Goal: Information Seeking & Learning: Learn about a topic

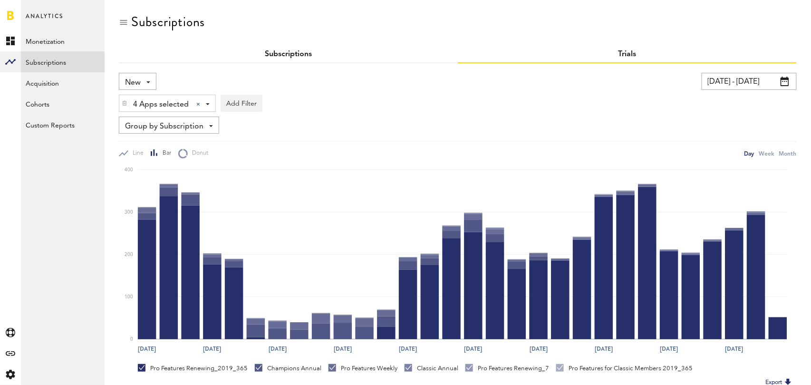
click at [285, 54] on link "Subscriptions" at bounding box center [288, 54] width 47 height 8
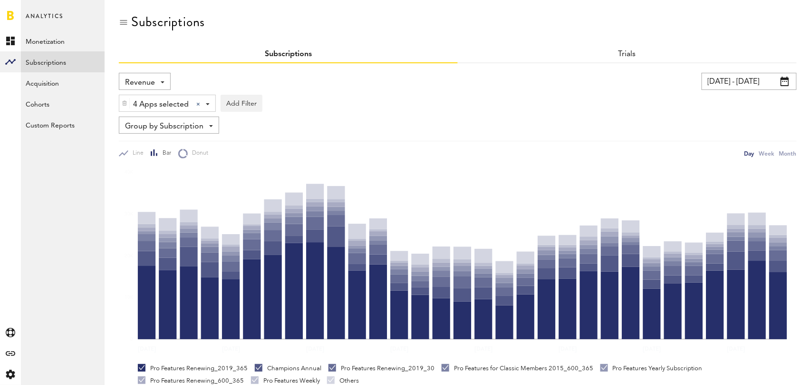
click at [127, 82] on span "Revenue" at bounding box center [140, 83] width 30 height 16
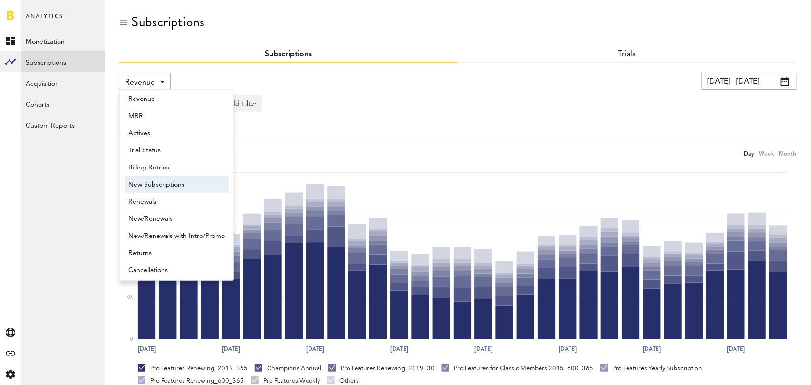
click at [164, 183] on span "New Subscriptions" at bounding box center [176, 184] width 97 height 16
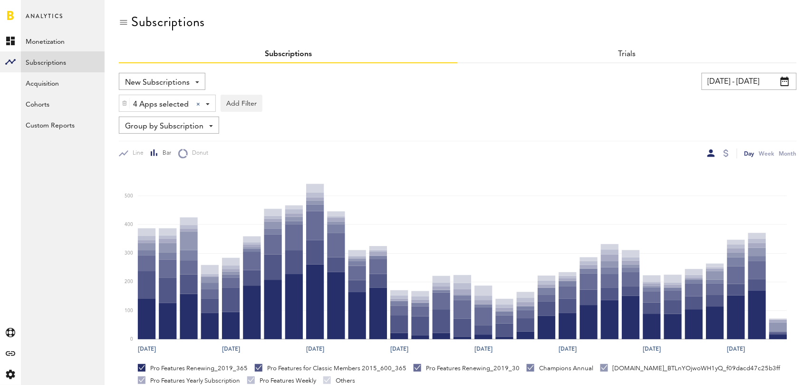
click at [189, 118] on span "Group by Subscription" at bounding box center [164, 126] width 78 height 16
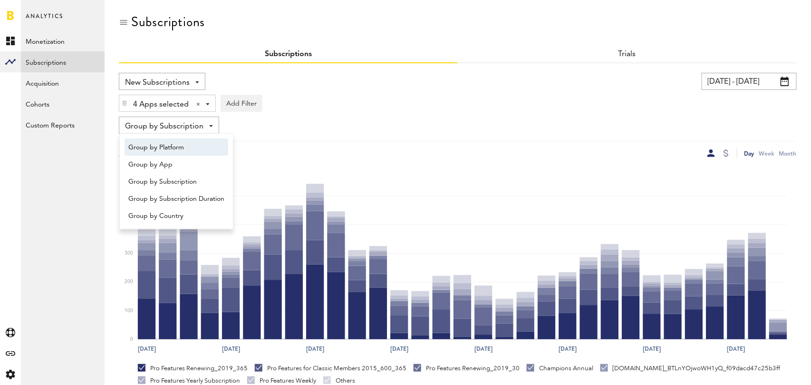
click at [187, 143] on span "Group by Platform" at bounding box center [176, 147] width 96 height 16
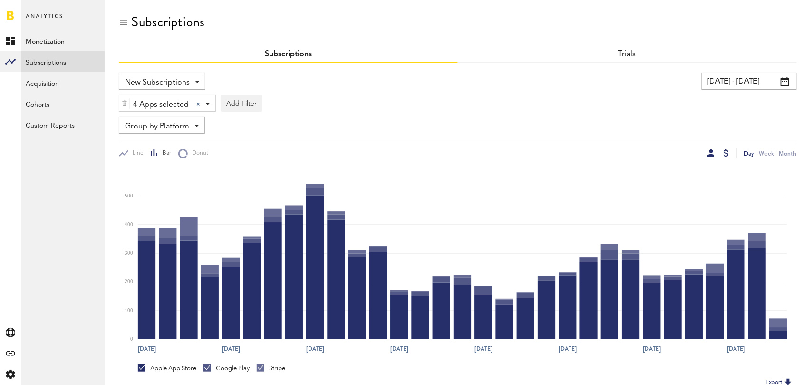
click at [726, 151] on div at bounding box center [726, 153] width 5 height 8
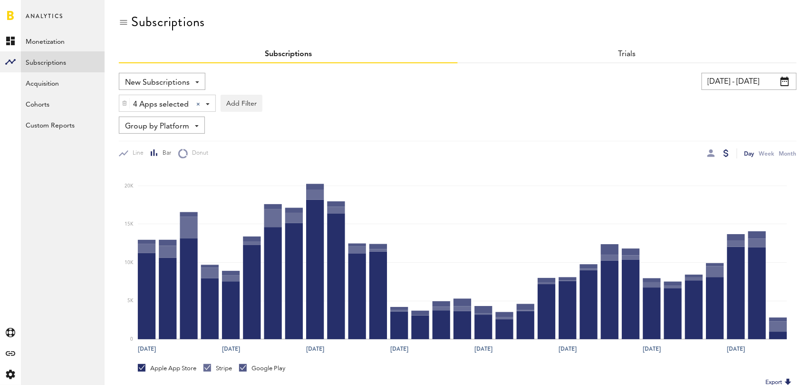
click at [162, 83] on span "New Subscriptions" at bounding box center [157, 83] width 65 height 16
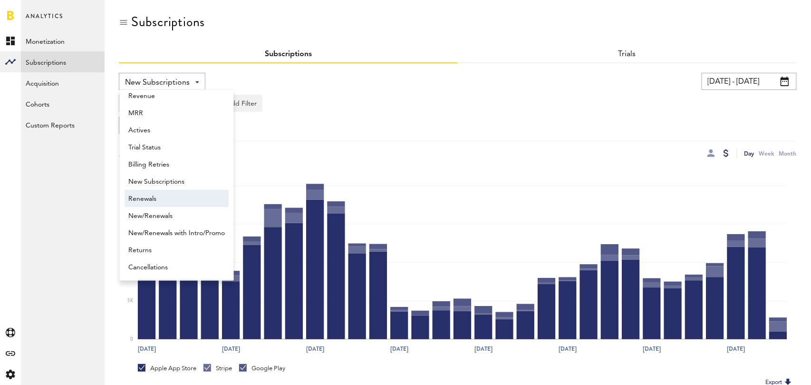
click at [165, 193] on span "Renewals" at bounding box center [176, 199] width 97 height 16
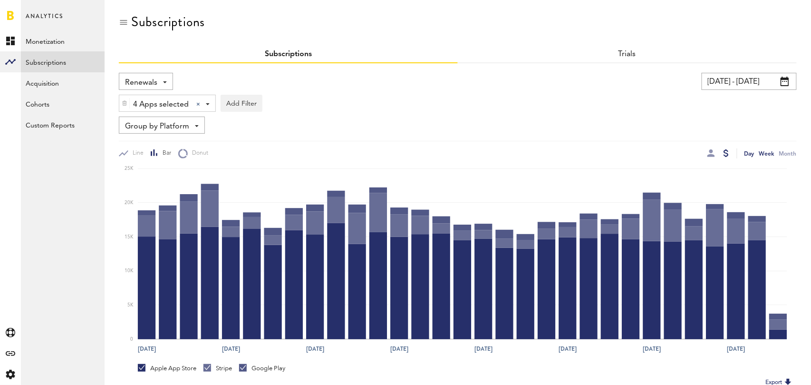
click at [763, 156] on div "Week" at bounding box center [766, 153] width 15 height 10
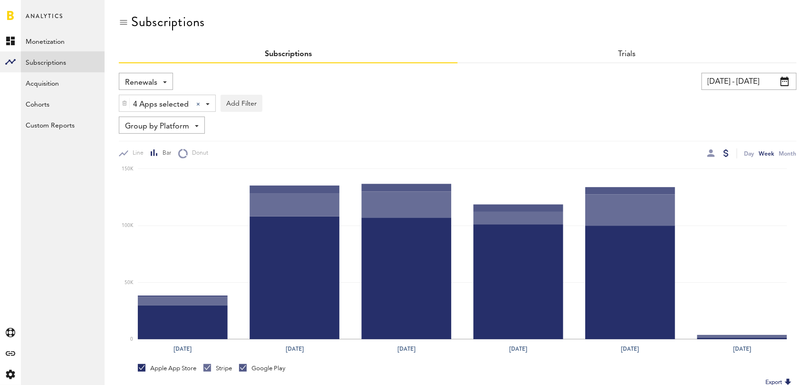
click at [156, 132] on span "Group by Platform" at bounding box center [157, 126] width 64 height 16
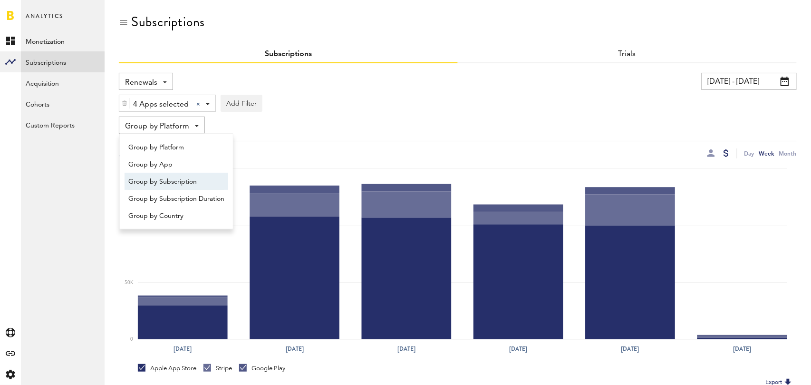
click at [180, 182] on span "Group by Subscription" at bounding box center [176, 182] width 96 height 16
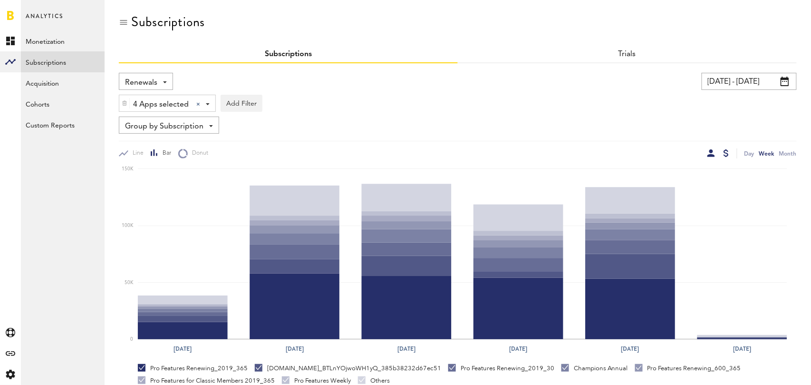
click at [711, 153] on div at bounding box center [712, 153] width 8 height 8
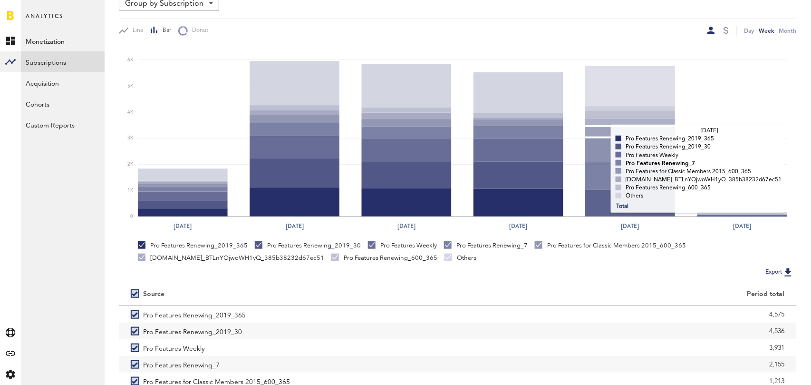
scroll to position [179, 0]
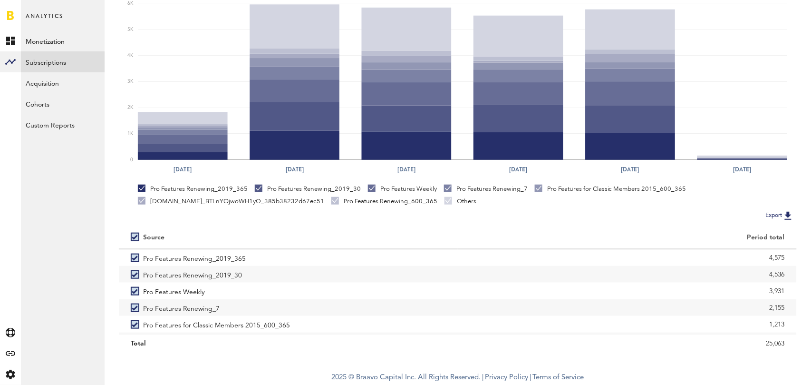
click at [132, 237] on label at bounding box center [137, 237] width 12 height 0
checkbox input "false"
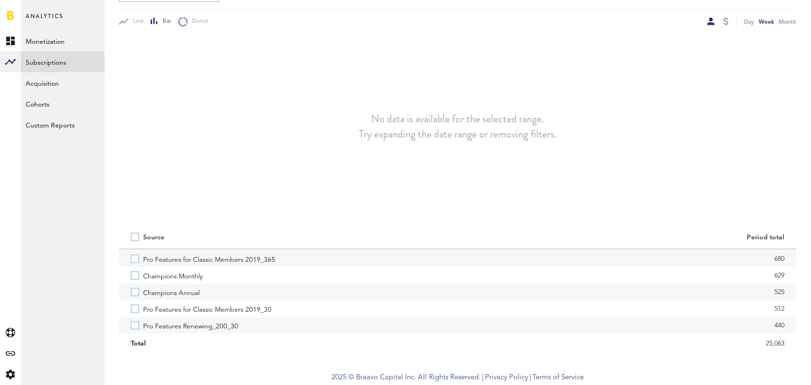
scroll to position [155, 0]
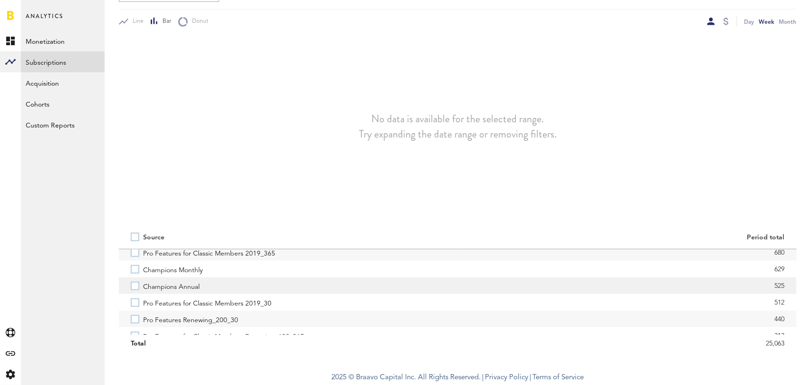
click at [137, 284] on label "Champions Annual" at bounding box center [288, 285] width 315 height 17
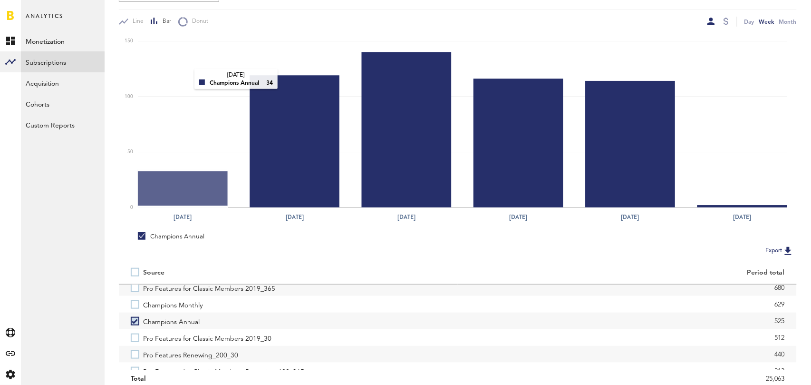
scroll to position [0, 0]
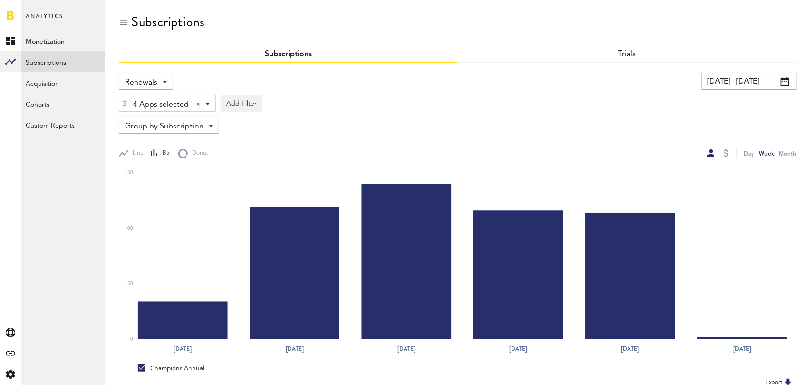
click at [154, 83] on span "Renewals" at bounding box center [141, 83] width 32 height 16
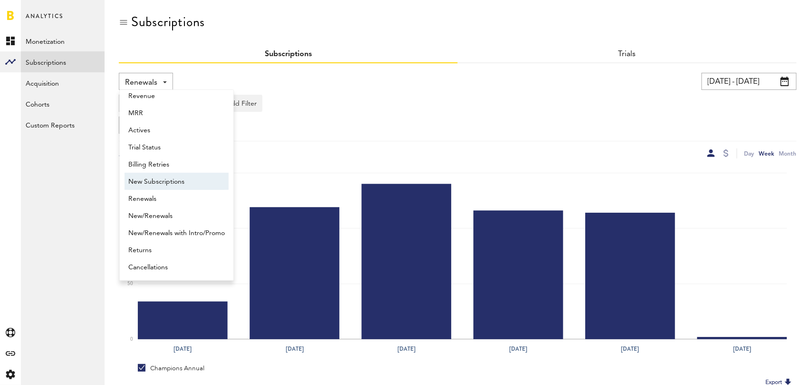
click at [164, 174] on span "New Subscriptions" at bounding box center [176, 182] width 97 height 16
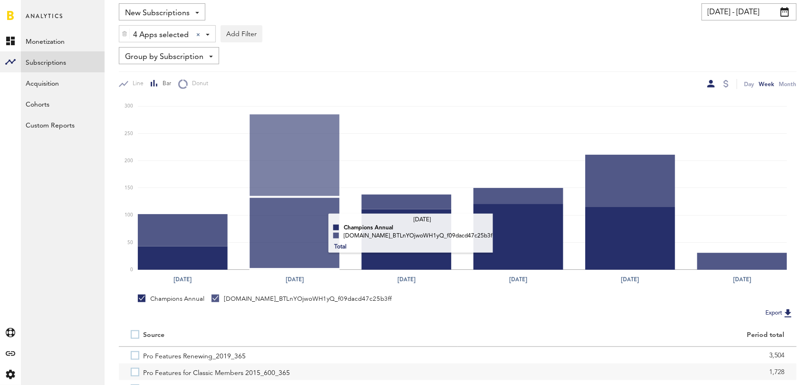
scroll to position [166, 0]
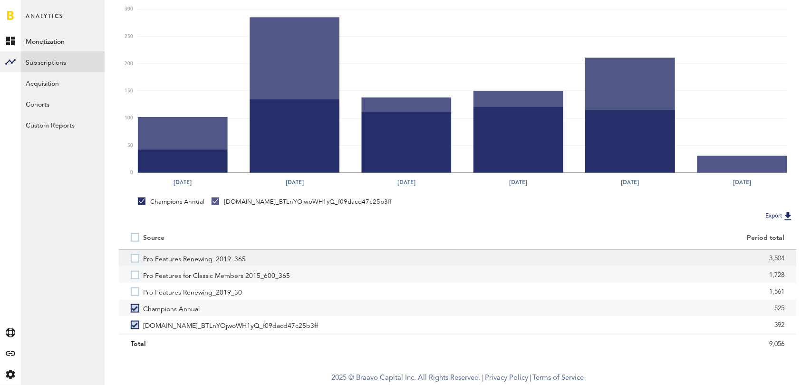
click at [136, 257] on label "Pro Features Renewing_2019_365" at bounding box center [288, 258] width 315 height 17
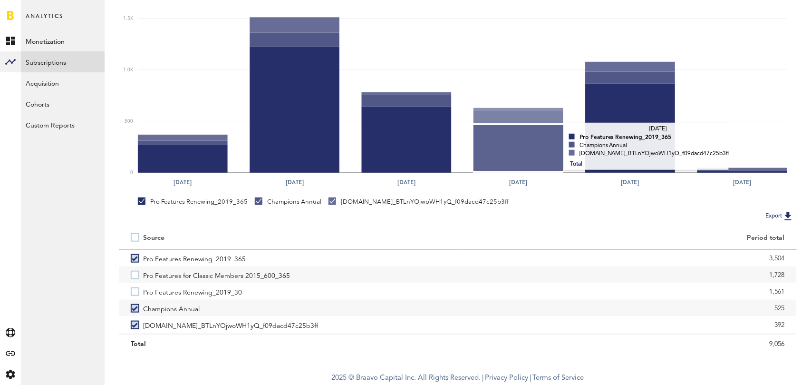
scroll to position [0, 0]
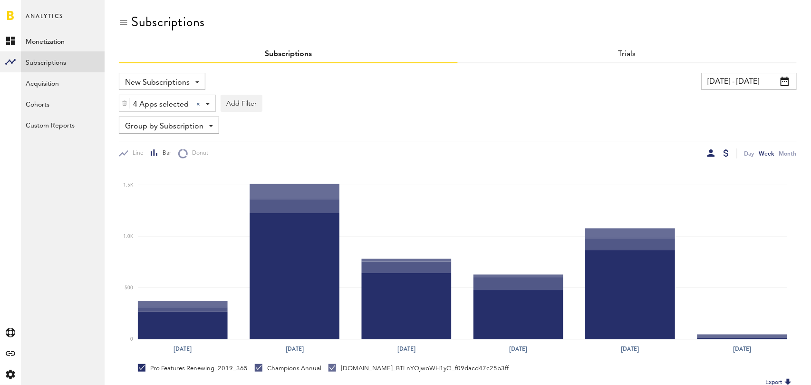
click at [724, 153] on div at bounding box center [726, 153] width 5 height 8
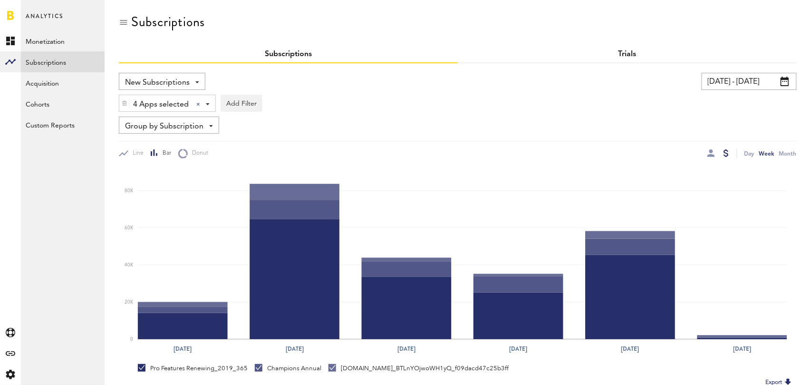
click at [630, 51] on link "Trials" at bounding box center [628, 54] width 18 height 8
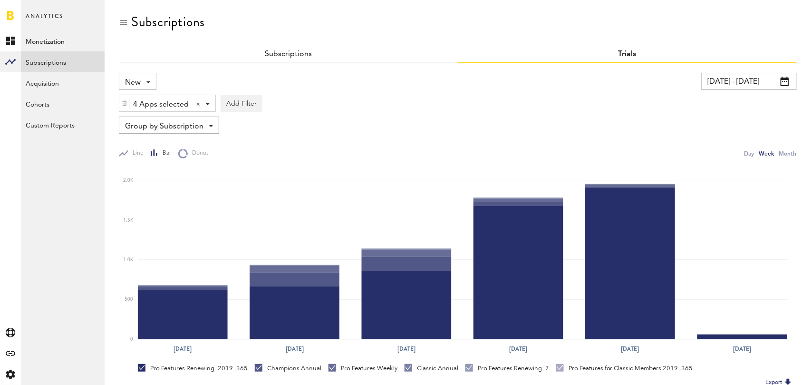
click at [137, 81] on span "New" at bounding box center [133, 83] width 16 height 16
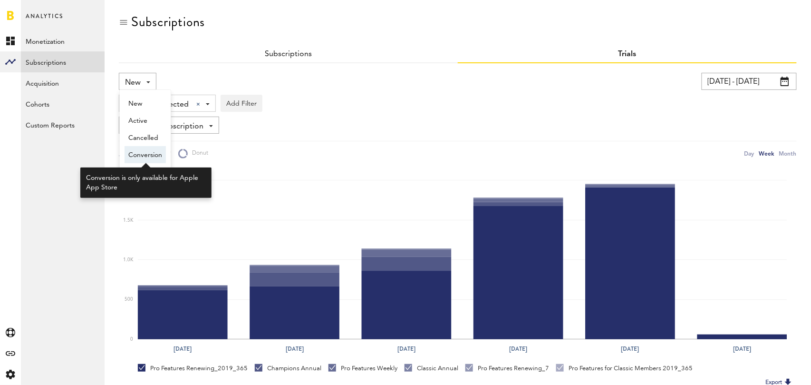
click at [145, 152] on span "Conversion" at bounding box center [145, 155] width 34 height 16
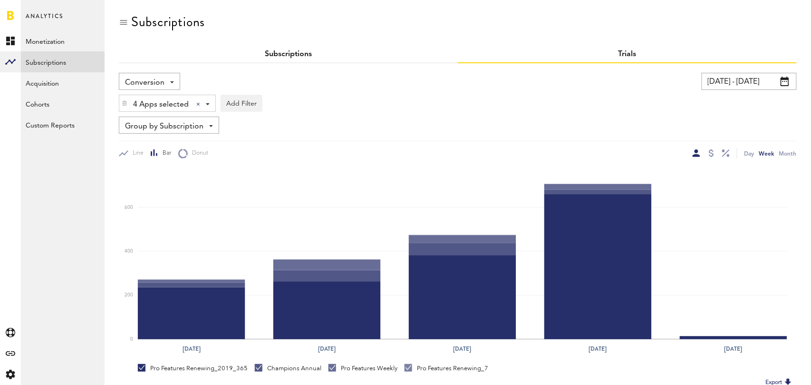
click at [298, 51] on link "Subscriptions" at bounding box center [288, 54] width 47 height 8
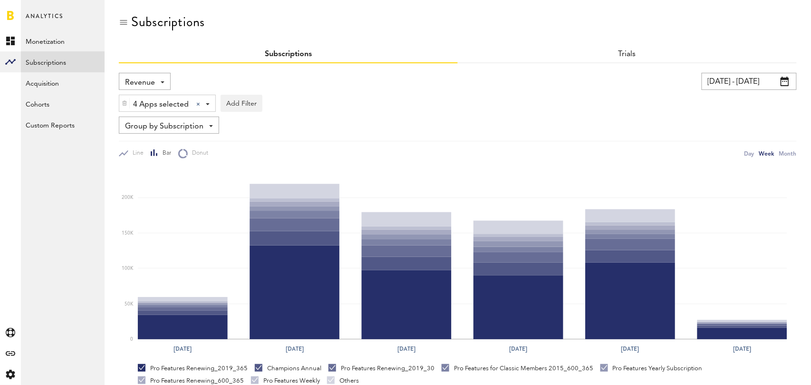
click at [146, 81] on span "Revenue" at bounding box center [140, 83] width 30 height 16
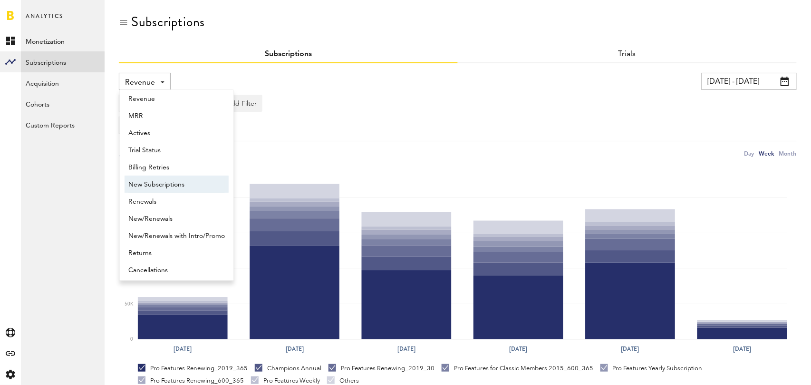
click at [169, 184] on span "New Subscriptions" at bounding box center [176, 184] width 97 height 16
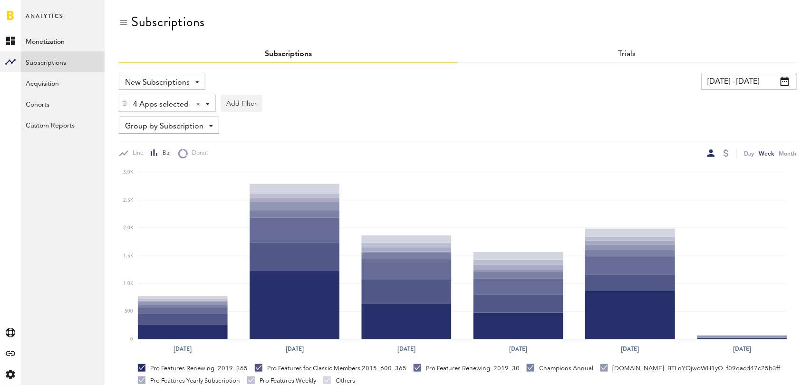
click at [164, 123] on span "Group by Subscription" at bounding box center [164, 126] width 78 height 16
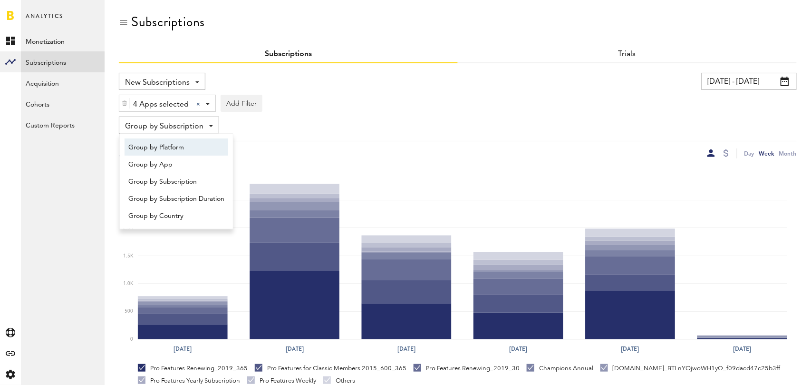
click at [174, 145] on span "Group by Platform" at bounding box center [176, 147] width 96 height 16
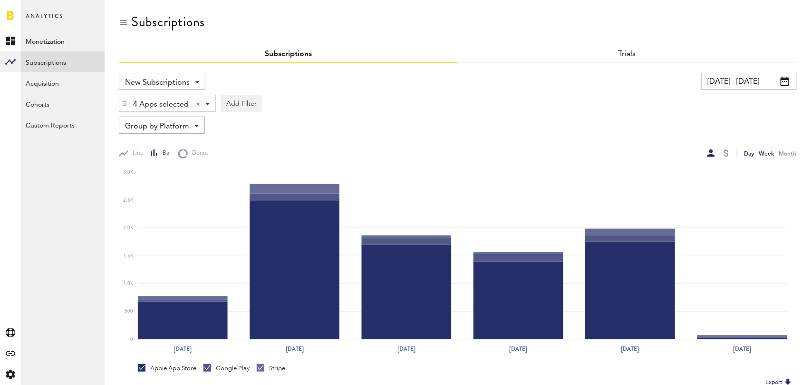
click at [750, 153] on div "Day" at bounding box center [750, 153] width 10 height 10
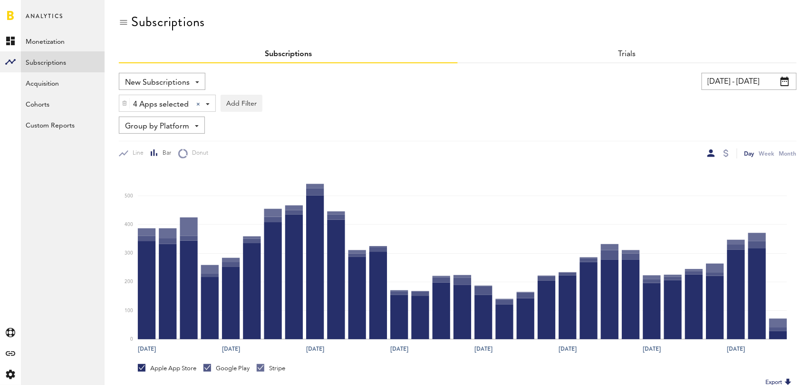
click at [185, 124] on span "Group by Platform" at bounding box center [157, 126] width 64 height 16
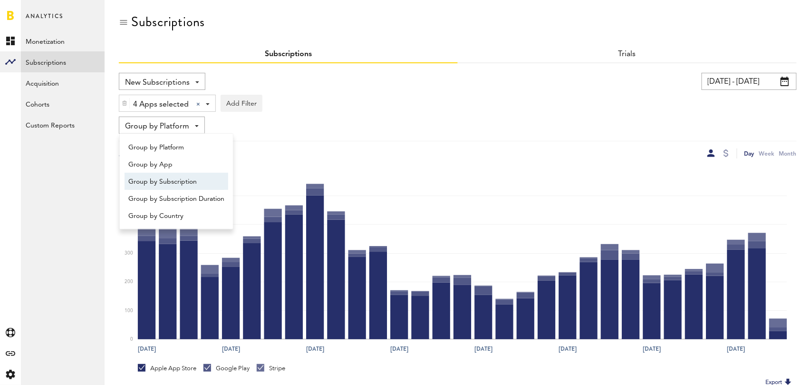
click at [187, 180] on span "Group by Subscription" at bounding box center [176, 182] width 96 height 16
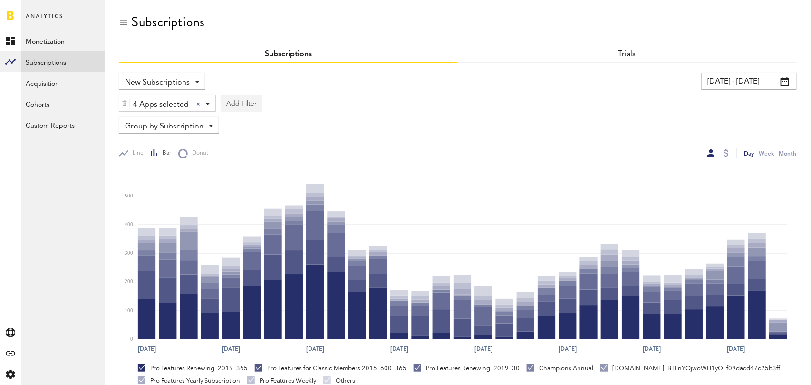
click at [240, 108] on button "Add Filter" at bounding box center [242, 103] width 42 height 17
click at [271, 174] on li "Subscription durations" at bounding box center [264, 179] width 77 height 17
click at [284, 100] on div "Subscription durations" at bounding box center [277, 105] width 84 height 16
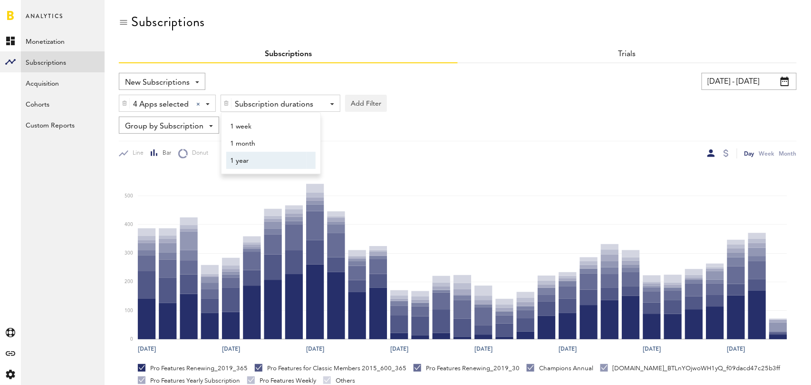
click at [274, 160] on span "1 year" at bounding box center [266, 161] width 73 height 16
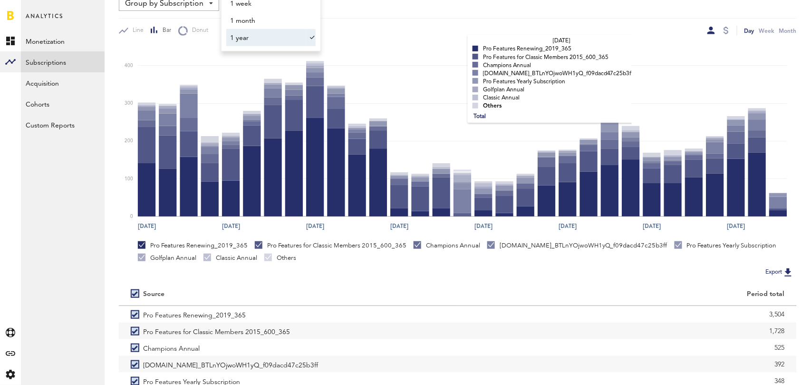
scroll to position [179, 0]
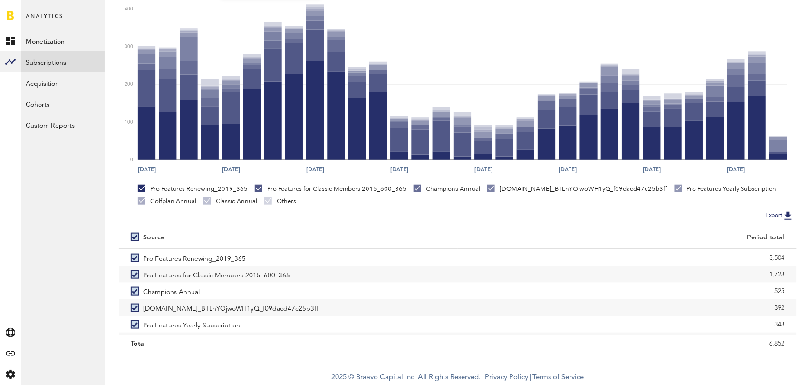
click at [134, 237] on label at bounding box center [137, 237] width 12 height 0
checkbox input "false"
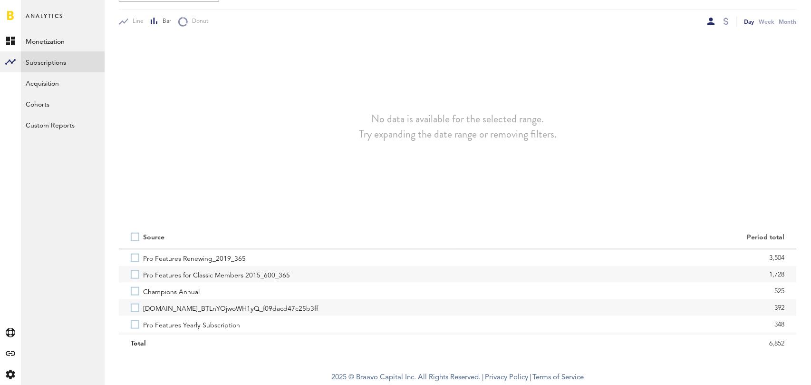
scroll to position [132, 0]
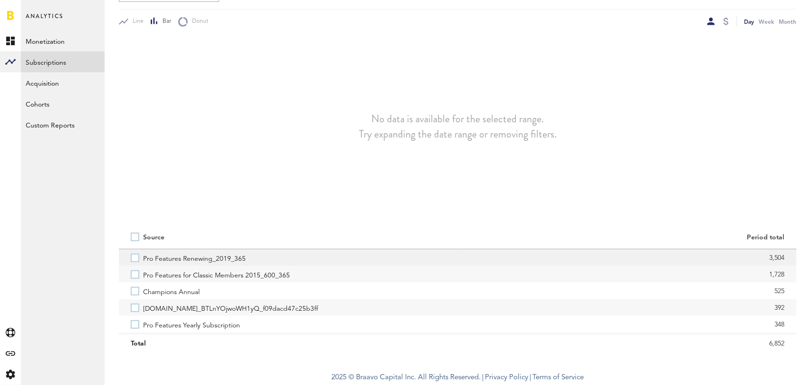
click at [135, 257] on label "Pro Features Renewing_2019_365" at bounding box center [288, 257] width 315 height 17
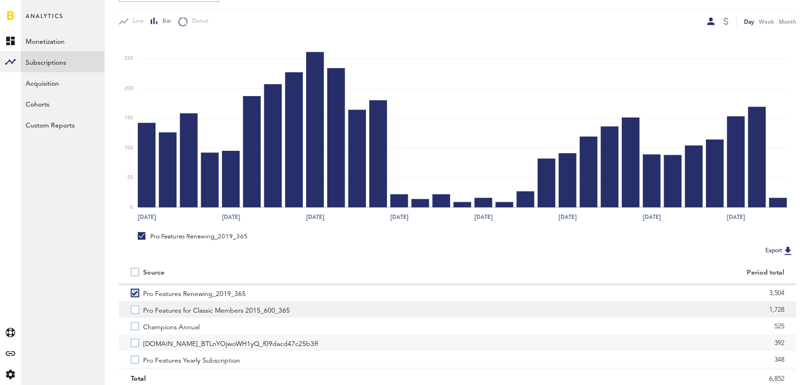
click at [134, 310] on label "Pro Features for Classic Members 2015_600_365" at bounding box center [288, 309] width 315 height 17
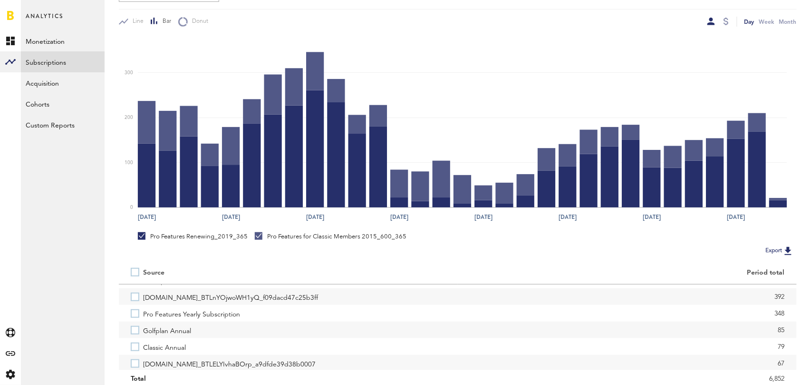
scroll to position [48, 0]
click at [134, 310] on label "Pro Features Yearly Subscription" at bounding box center [288, 311] width 315 height 17
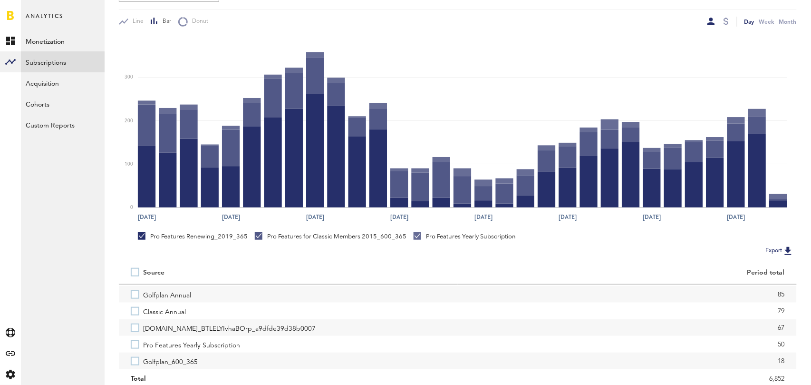
click at [134, 310] on label "Classic Annual" at bounding box center [288, 310] width 315 height 17
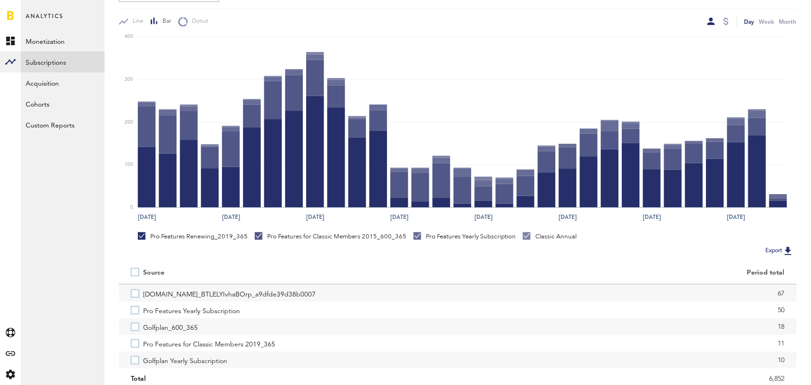
click at [134, 310] on label "Pro Features Yearly Subscription" at bounding box center [288, 310] width 315 height 17
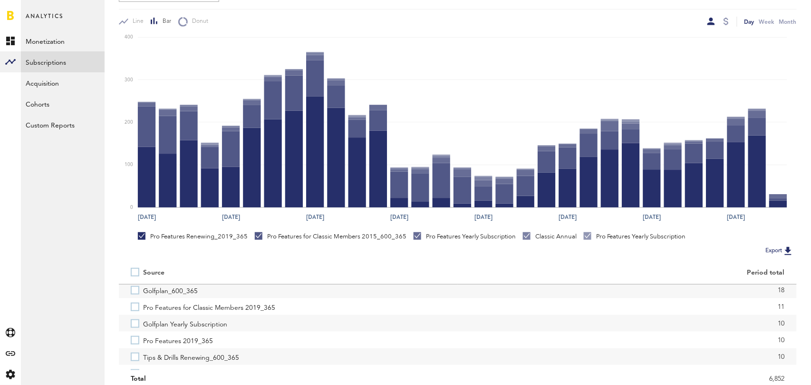
click at [134, 310] on label "Pro Features for Classic Members 2019_365" at bounding box center [288, 306] width 315 height 17
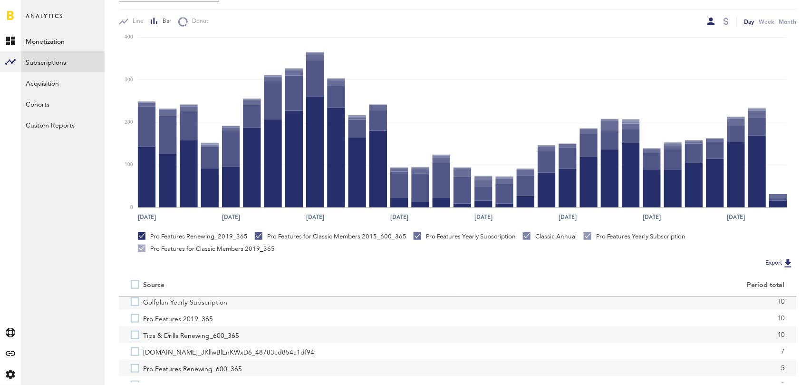
scroll to position [190, 0]
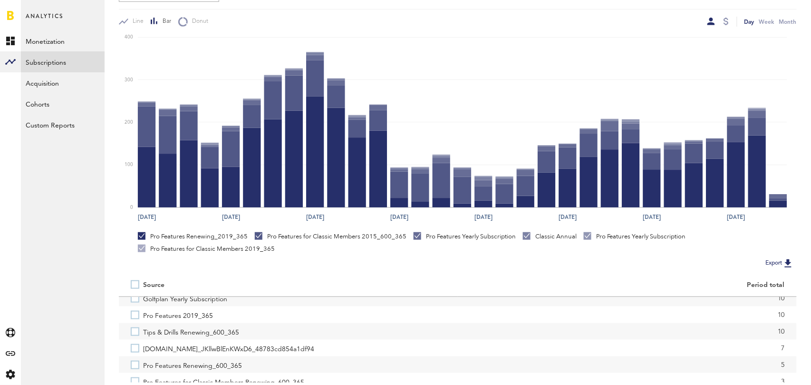
click at [134, 310] on label "Pro Features 2019_365" at bounding box center [288, 314] width 315 height 17
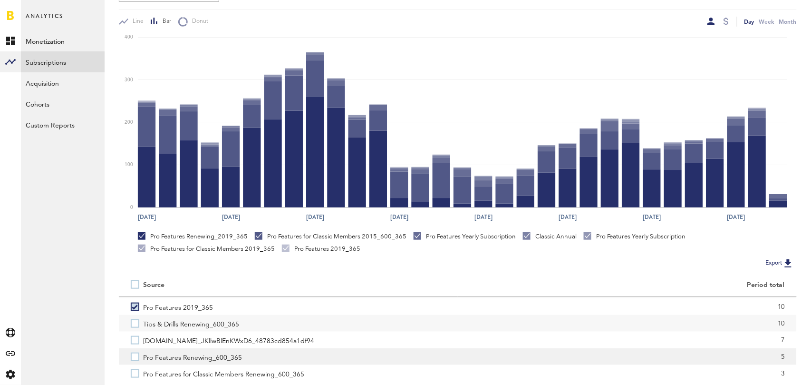
click at [135, 355] on label "Pro Features Renewing_600_365" at bounding box center [288, 356] width 315 height 17
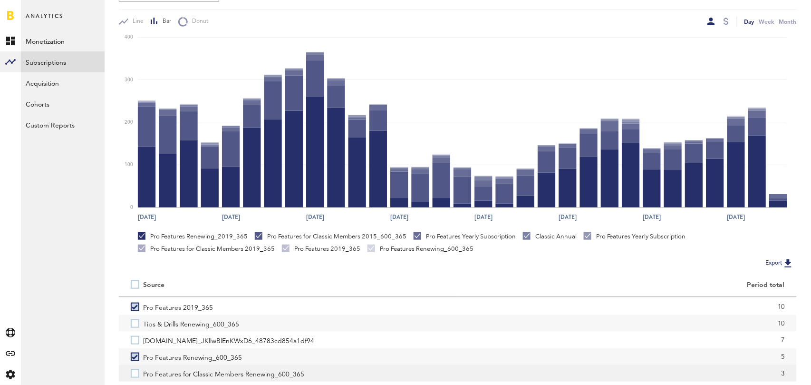
click at [135, 373] on label "Pro Features for Classic Members Renewing_600_365" at bounding box center [288, 373] width 315 height 17
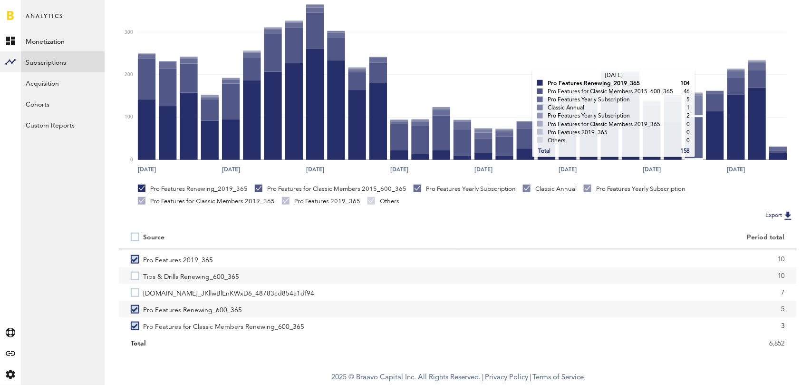
scroll to position [0, 0]
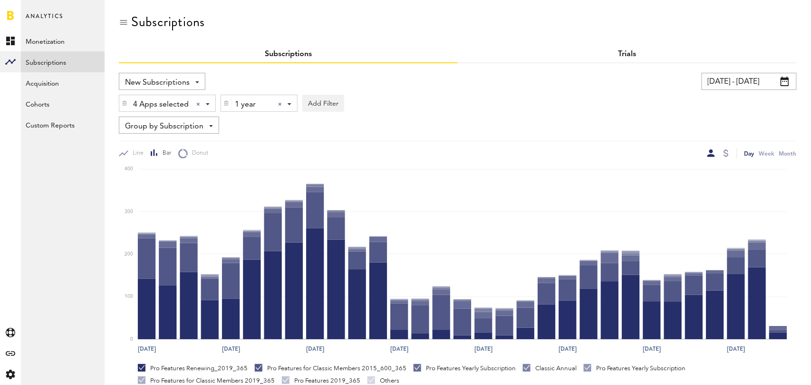
click at [628, 53] on link "Trials" at bounding box center [628, 54] width 18 height 8
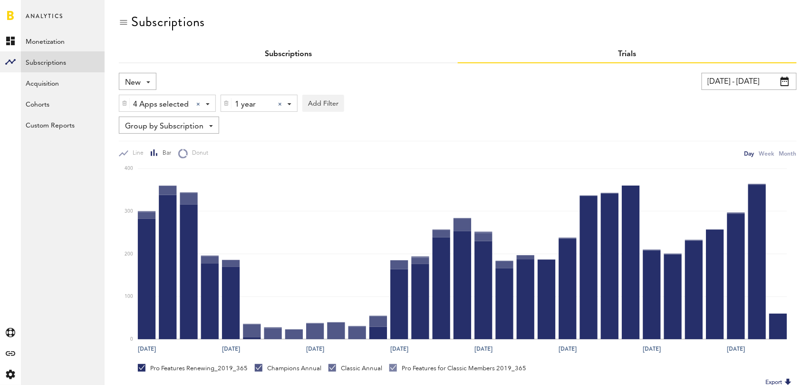
click at [292, 52] on link "Subscriptions" at bounding box center [288, 54] width 47 height 8
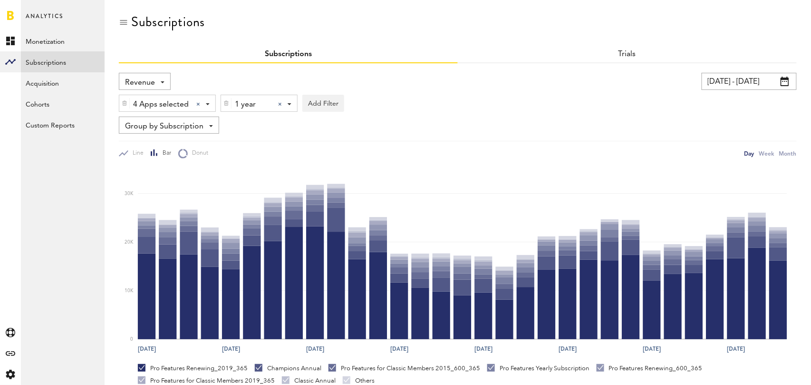
click at [157, 84] on div "Revenue Revenue MRR Actives Trial Status Billing Retries New Subscriptions Rene…" at bounding box center [145, 81] width 52 height 17
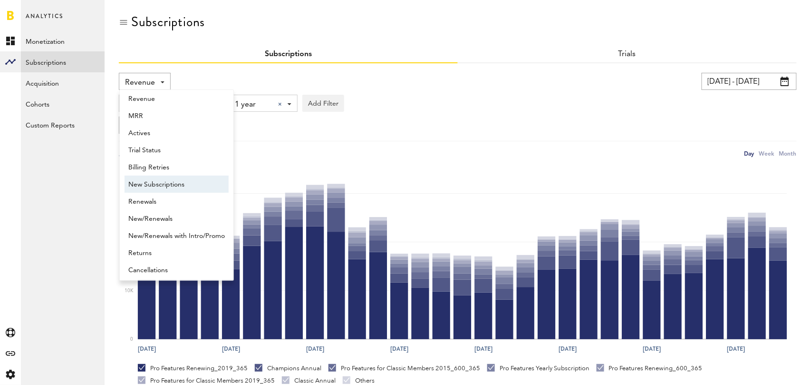
click at [168, 190] on span "New Subscriptions" at bounding box center [176, 184] width 97 height 16
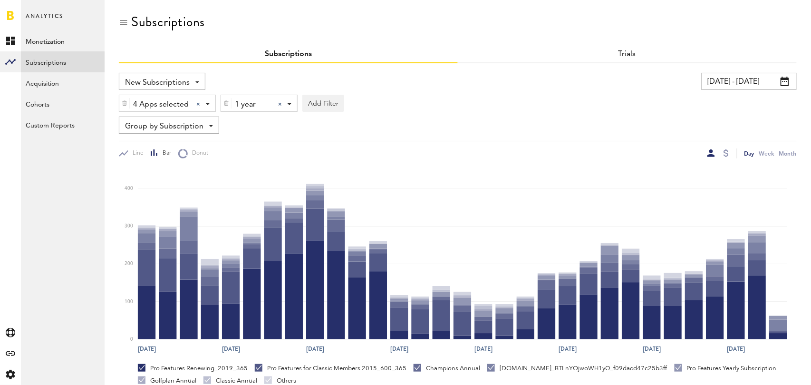
click at [280, 103] on div at bounding box center [280, 104] width 4 height 4
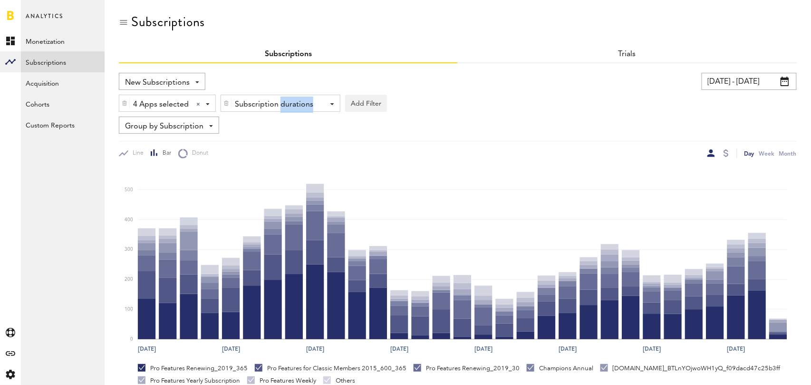
click at [280, 103] on div "Subscription durations" at bounding box center [277, 105] width 84 height 16
click at [281, 142] on span "1 month" at bounding box center [266, 144] width 73 height 16
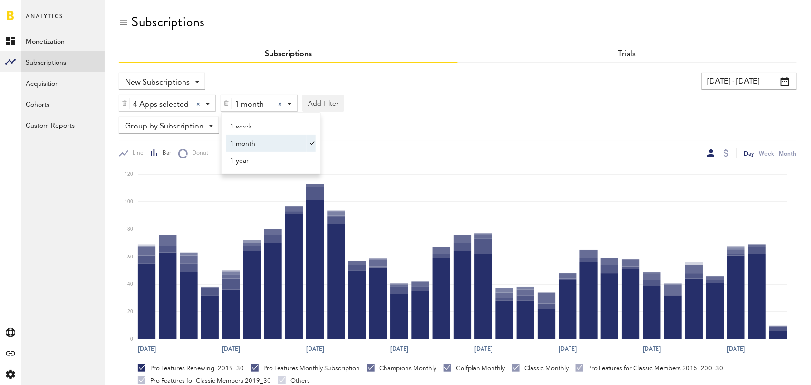
click at [479, 63] on div "New Subscriptions Revenue MRR Actives Trial Status Billing Retries New Subscrip…" at bounding box center [458, 296] width 678 height 467
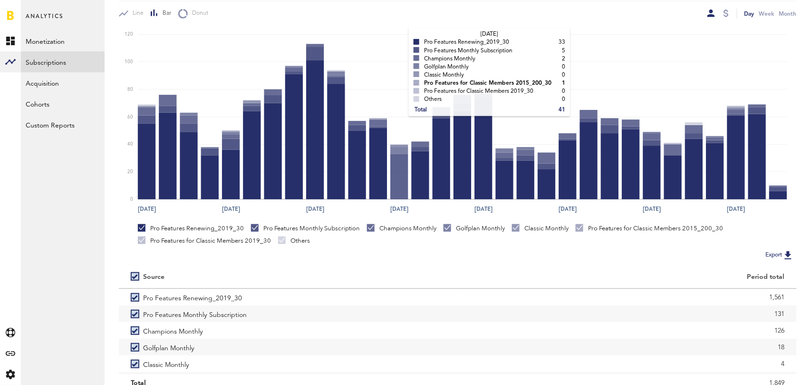
scroll to position [179, 0]
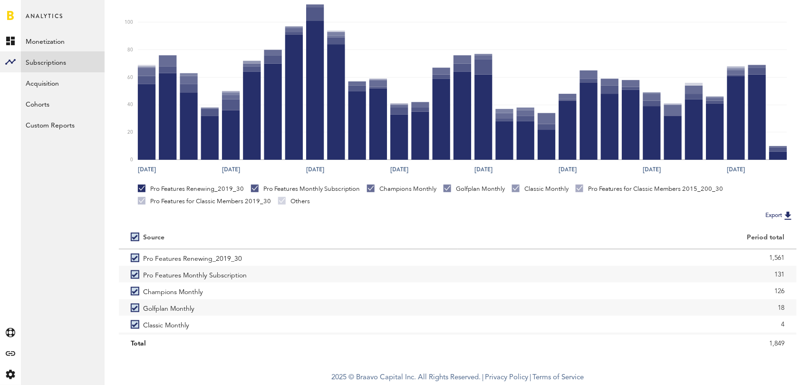
click at [132, 237] on label at bounding box center [137, 237] width 12 height 0
checkbox input "false"
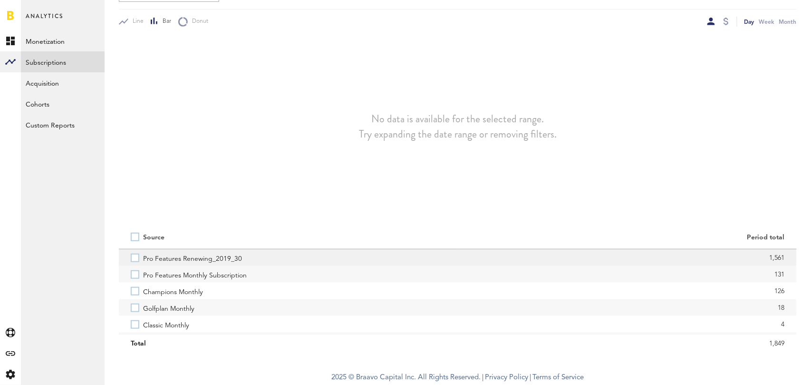
click at [136, 261] on label "Pro Features Renewing_2019_30" at bounding box center [288, 257] width 315 height 17
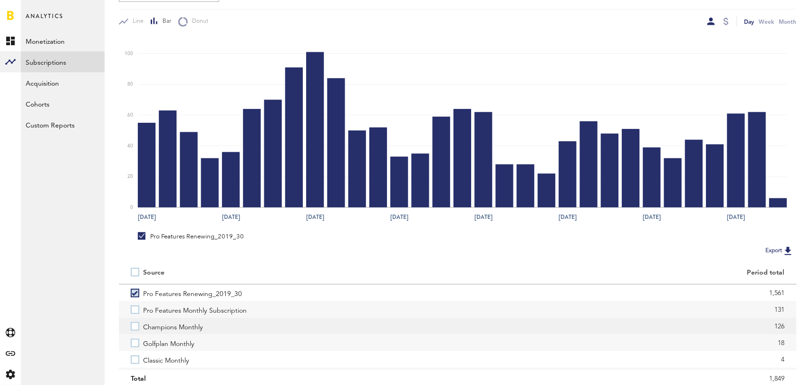
click at [138, 318] on label "Champions Monthly" at bounding box center [288, 326] width 315 height 17
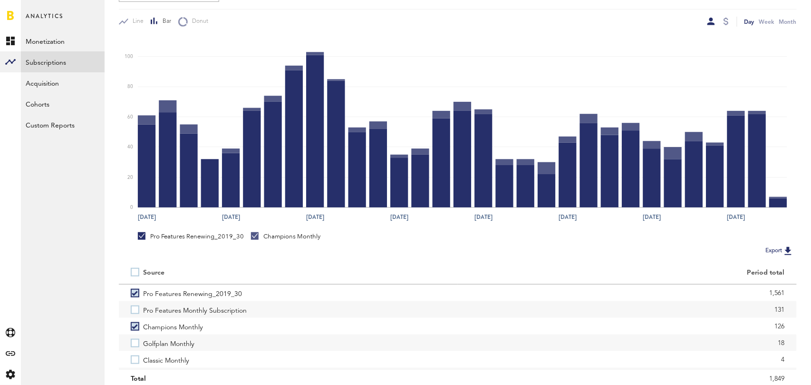
click at [138, 318] on label "Champions Monthly" at bounding box center [288, 326] width 315 height 17
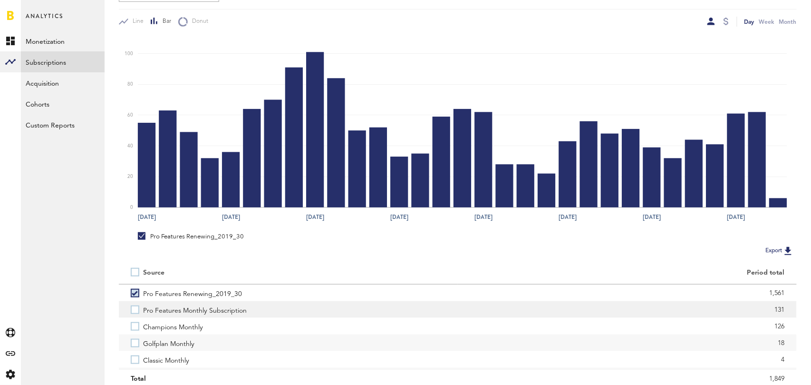
click at [135, 310] on label "Pro Features Monthly Subscription" at bounding box center [288, 309] width 315 height 17
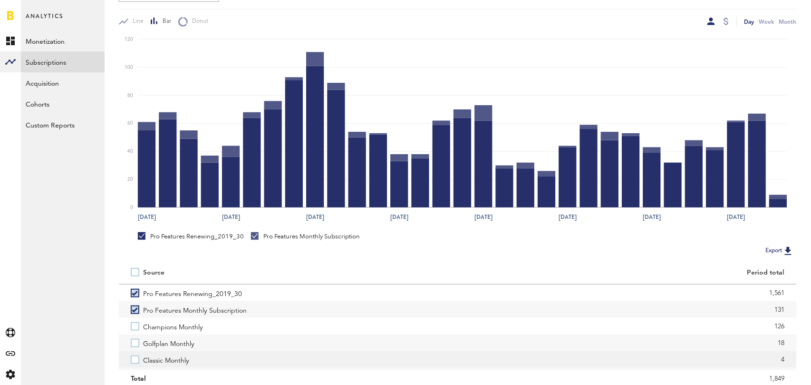
click at [136, 357] on label "Classic Monthly" at bounding box center [288, 359] width 315 height 17
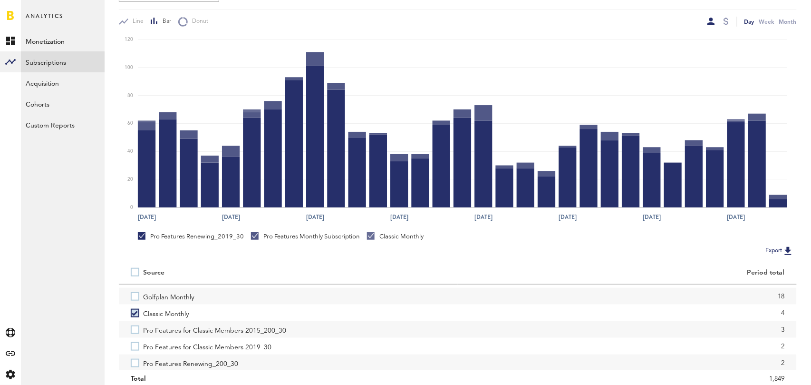
scroll to position [49, 0]
click at [132, 324] on label "Pro Features for Classic Members 2015_200_30" at bounding box center [288, 327] width 315 height 17
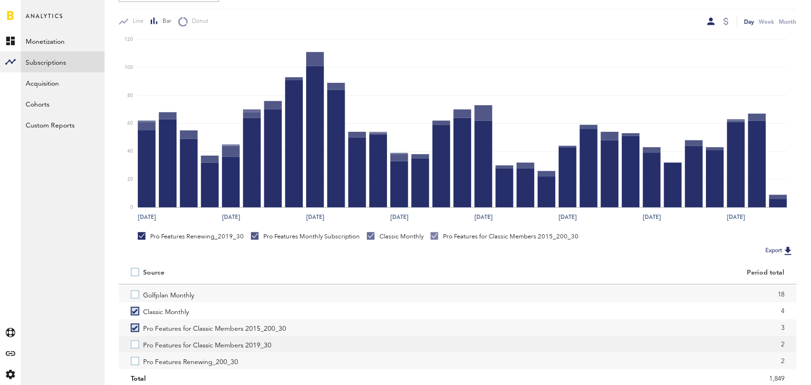
click at [133, 346] on label "Pro Features for Classic Members 2019_30" at bounding box center [288, 344] width 315 height 17
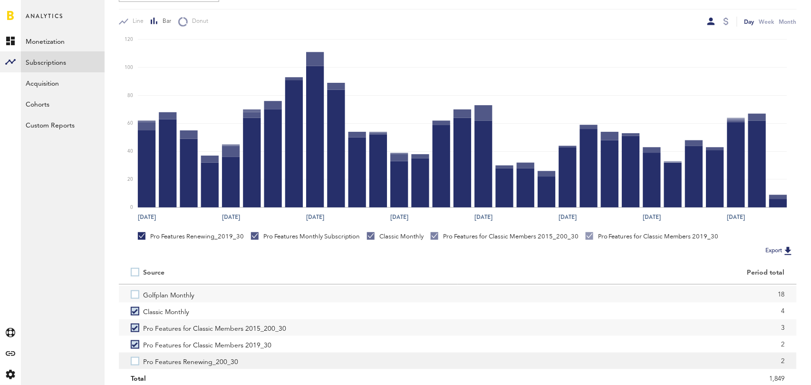
click at [136, 365] on label "Pro Features Renewing_200_30" at bounding box center [288, 360] width 315 height 17
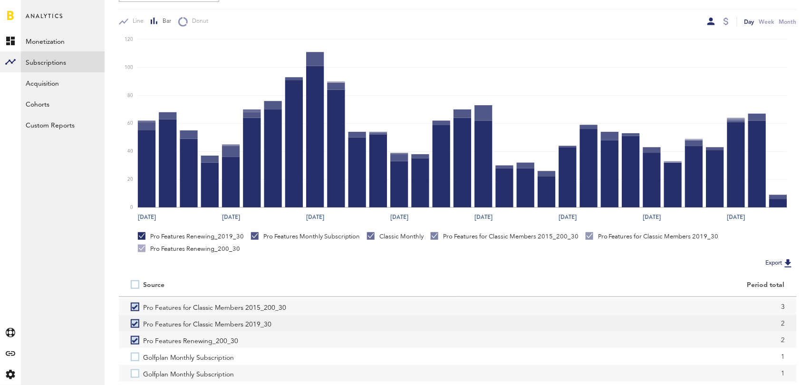
scroll to position [179, 0]
